Goal: Task Accomplishment & Management: Manage account settings

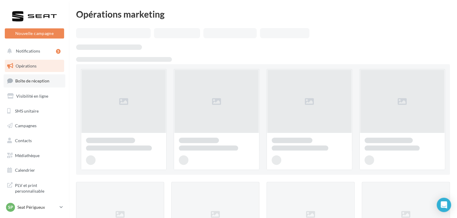
click at [38, 79] on span "Boîte de réception" at bounding box center [32, 80] width 34 height 5
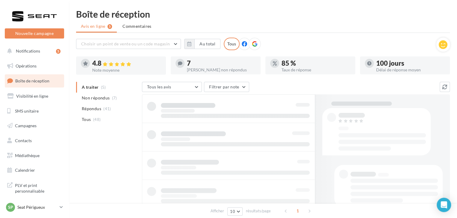
click at [102, 100] on span "Non répondus" at bounding box center [96, 98] width 28 height 6
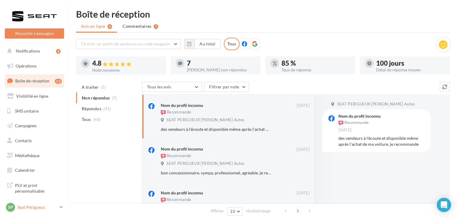
click at [31, 205] on p "Seat Périgueux" at bounding box center [37, 208] width 40 height 6
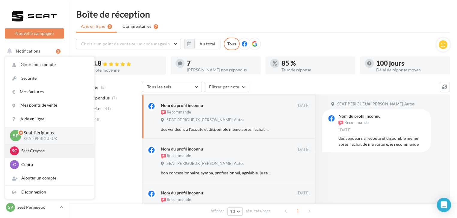
click at [38, 154] on div "SC Seat Creysse SEAT-CREYSSE" at bounding box center [50, 151] width 80 height 9
